Goal: Task Accomplishment & Management: Complete application form

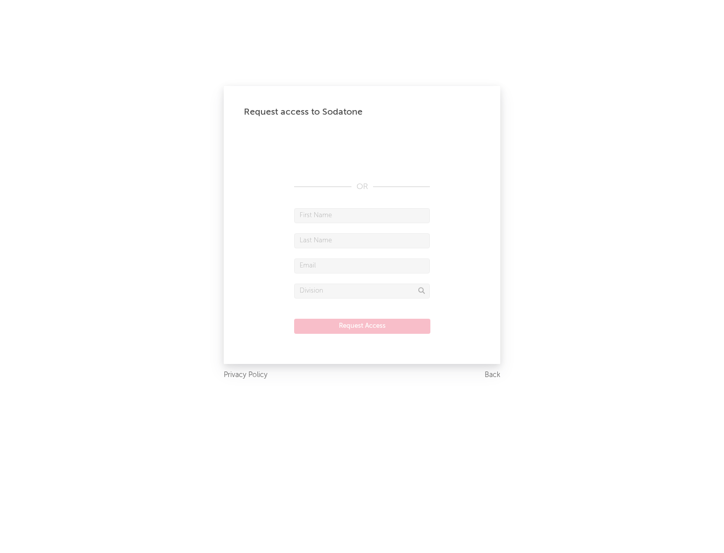
click at [362, 215] on input "text" at bounding box center [362, 215] width 136 height 15
type input "[PERSON_NAME]"
click at [362, 240] on input "text" at bounding box center [362, 240] width 136 height 15
type input "[PERSON_NAME]"
click at [362, 266] on input "text" at bounding box center [362, 266] width 136 height 15
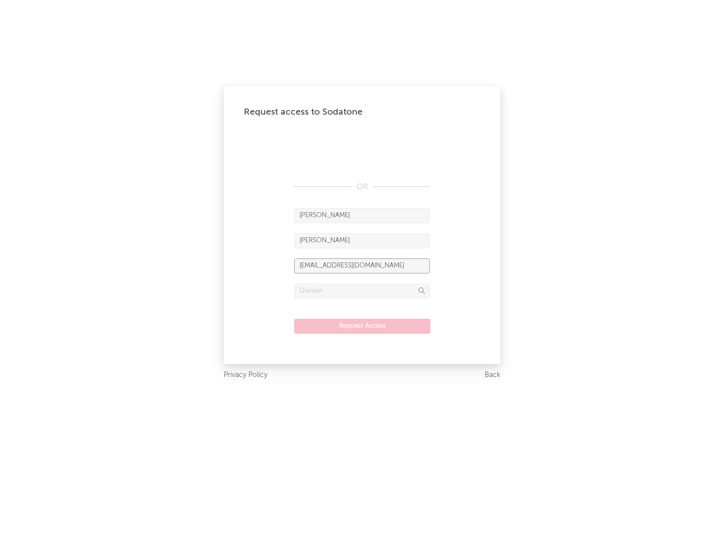
type input "[EMAIL_ADDRESS][DOMAIN_NAME]"
click at [362, 291] on input "text" at bounding box center [362, 291] width 136 height 15
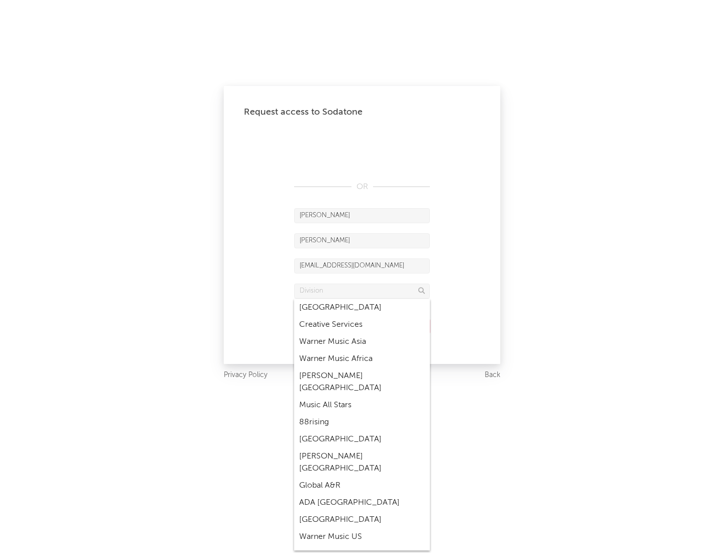
click at [362, 397] on div "Music All Stars" at bounding box center [362, 405] width 136 height 17
type input "Music All Stars"
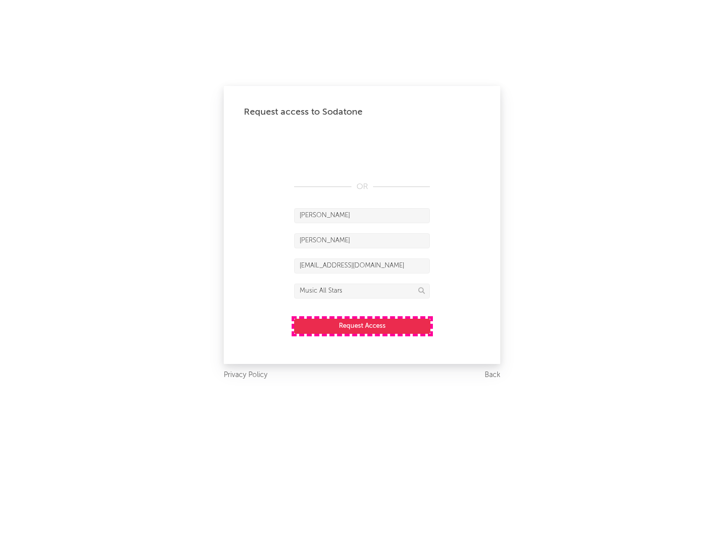
click at [362, 326] on button "Request Access" at bounding box center [362, 326] width 136 height 15
